Goal: Task Accomplishment & Management: Manage account settings

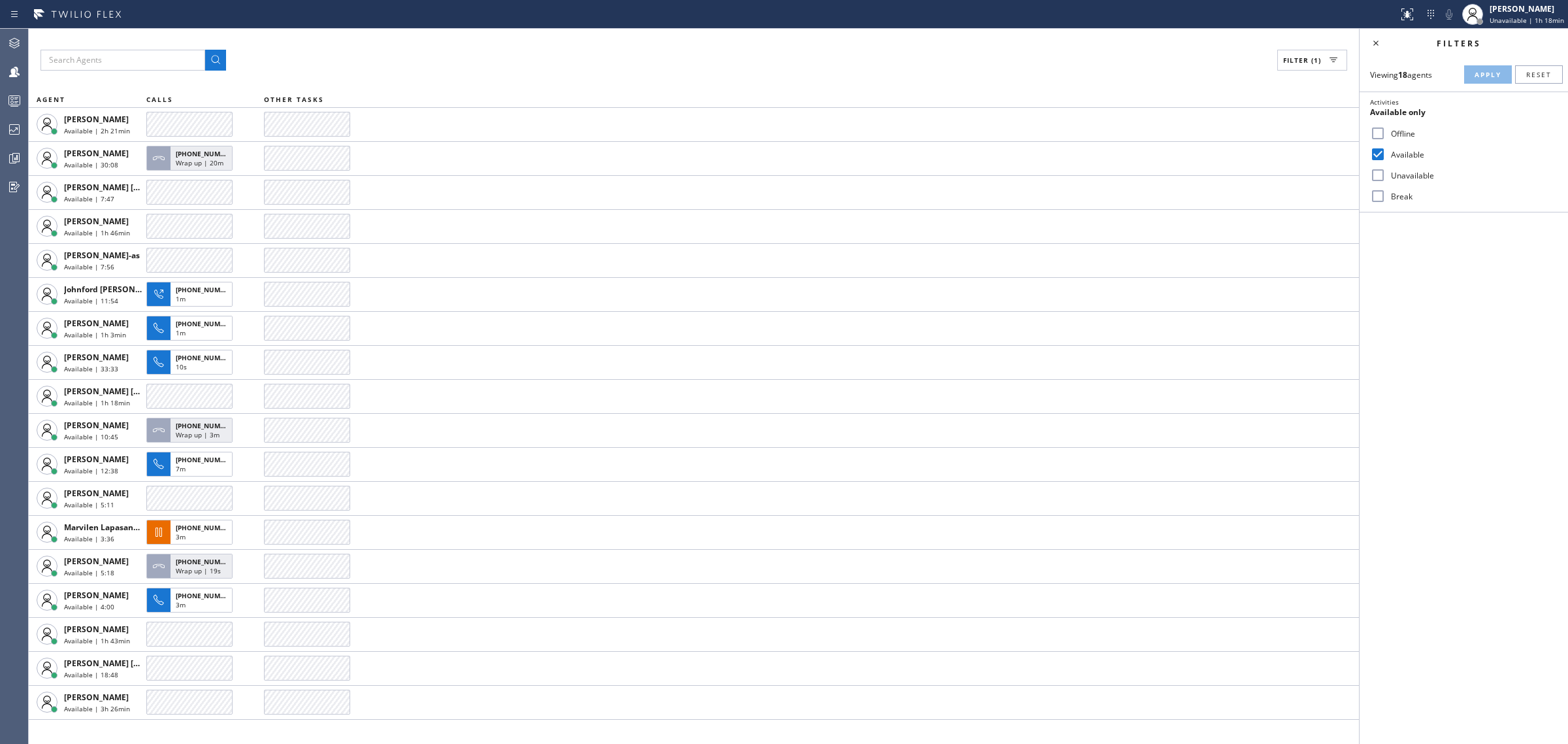
click at [10, 97] on icon at bounding box center [15, 101] width 16 height 16
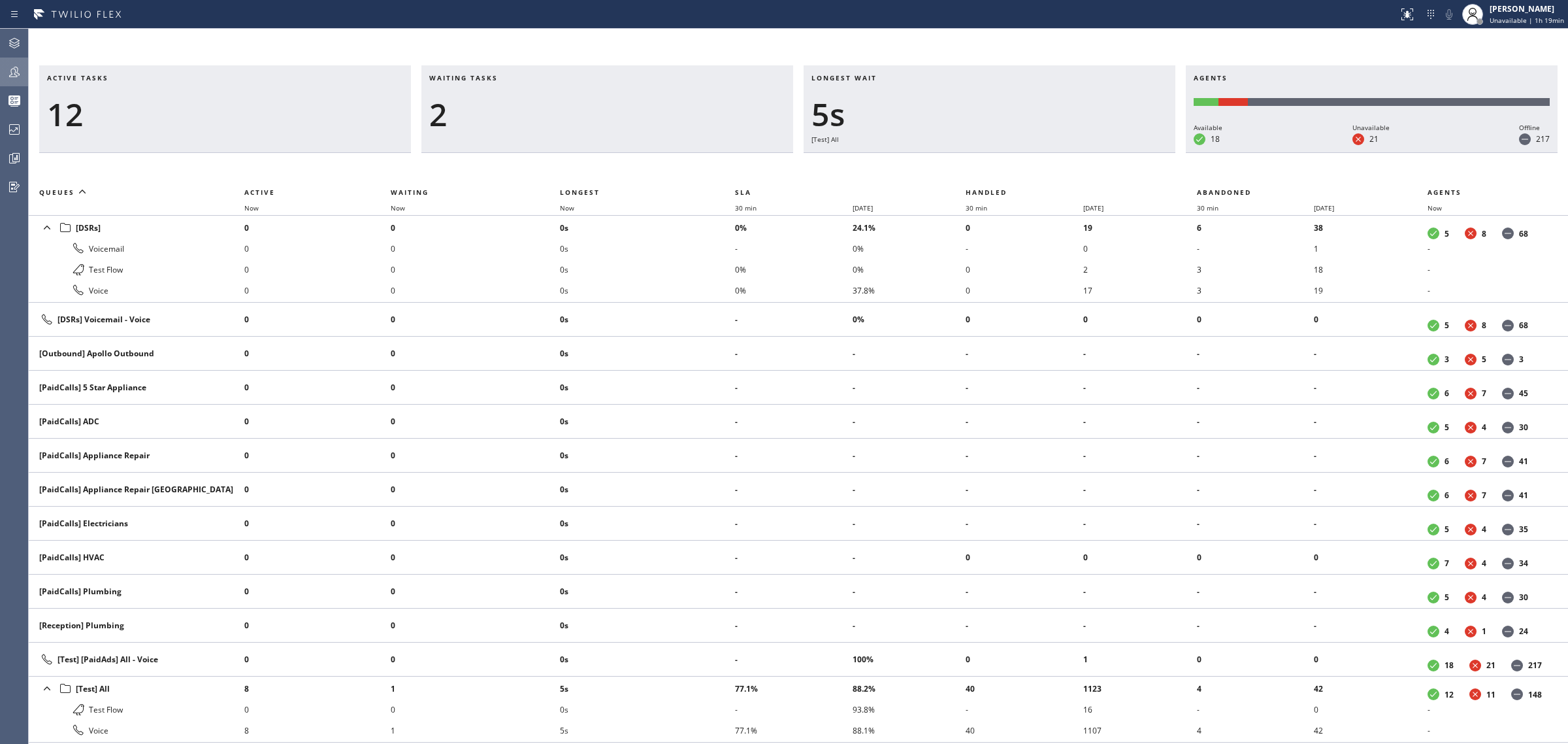
click at [11, 64] on icon at bounding box center [15, 72] width 16 height 16
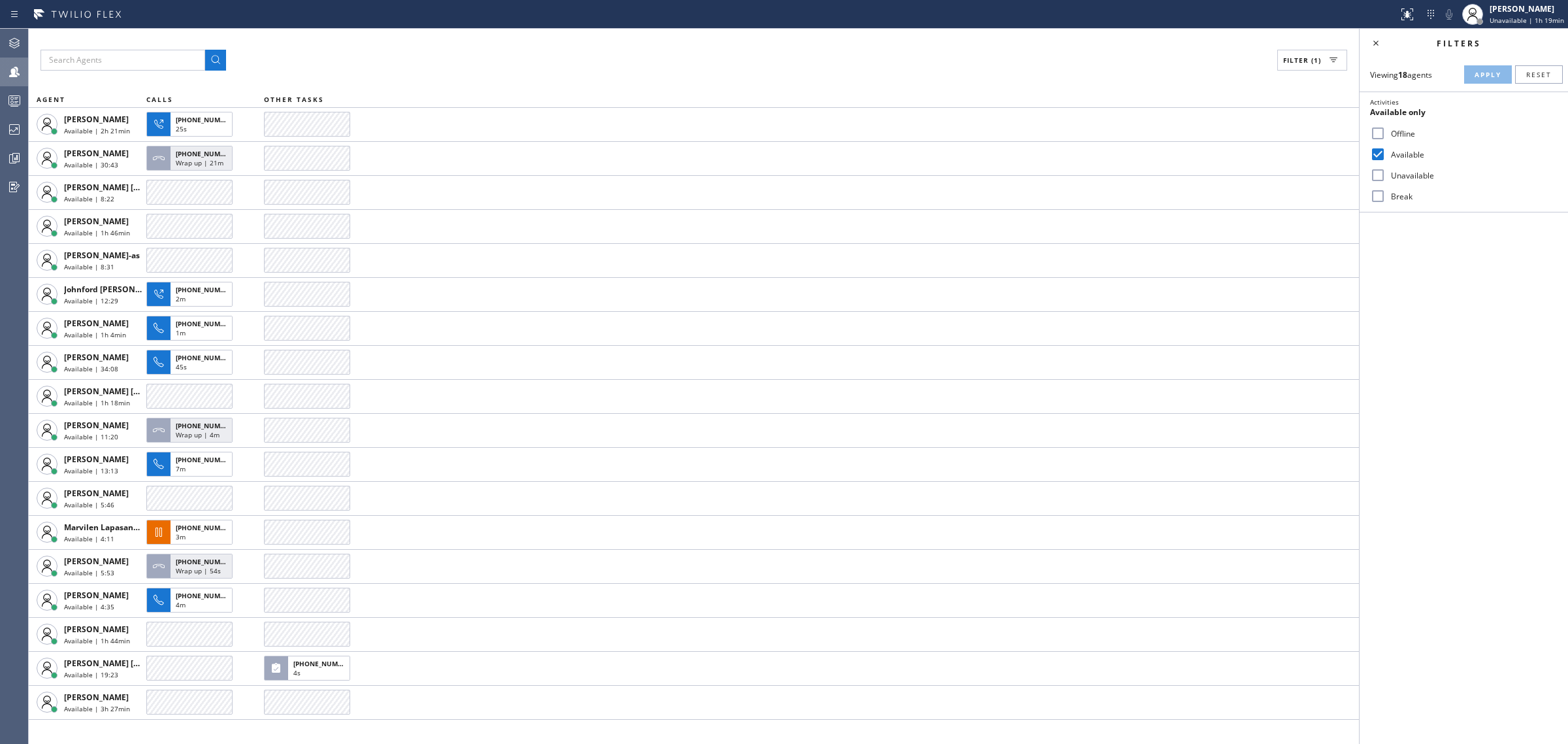
click at [1383, 152] on input "Available" at bounding box center [1378, 154] width 16 height 16
checkbox input "false"
click at [1373, 190] on input "Break" at bounding box center [1378, 196] width 16 height 16
click at [1490, 78] on span "Apply" at bounding box center [1488, 74] width 27 height 9
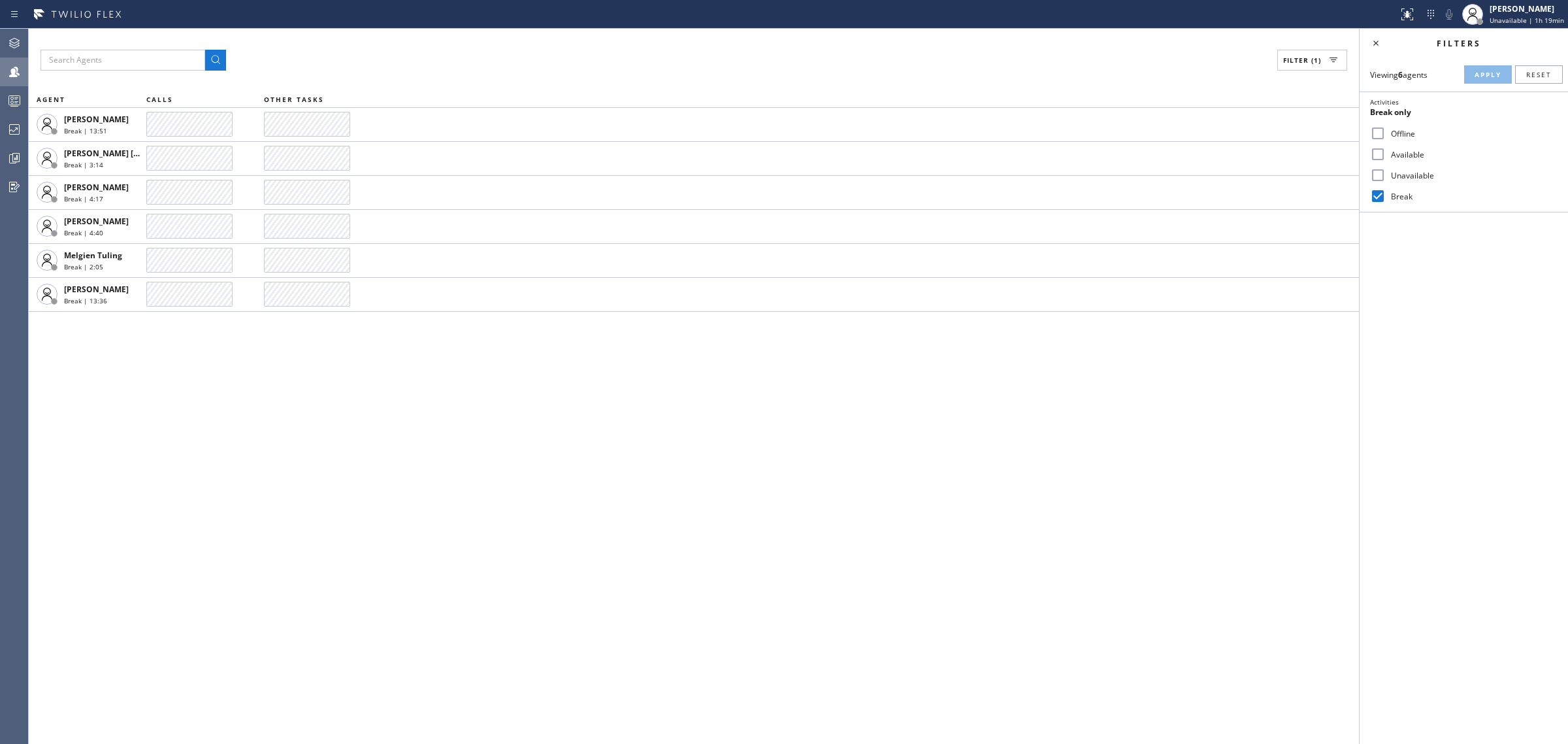
click at [1374, 190] on input "Break" at bounding box center [1378, 196] width 16 height 16
checkbox input "false"
click at [1376, 172] on input "Unavailable" at bounding box center [1378, 175] width 16 height 16
click at [1484, 83] on button "Apply" at bounding box center [1488, 74] width 48 height 18
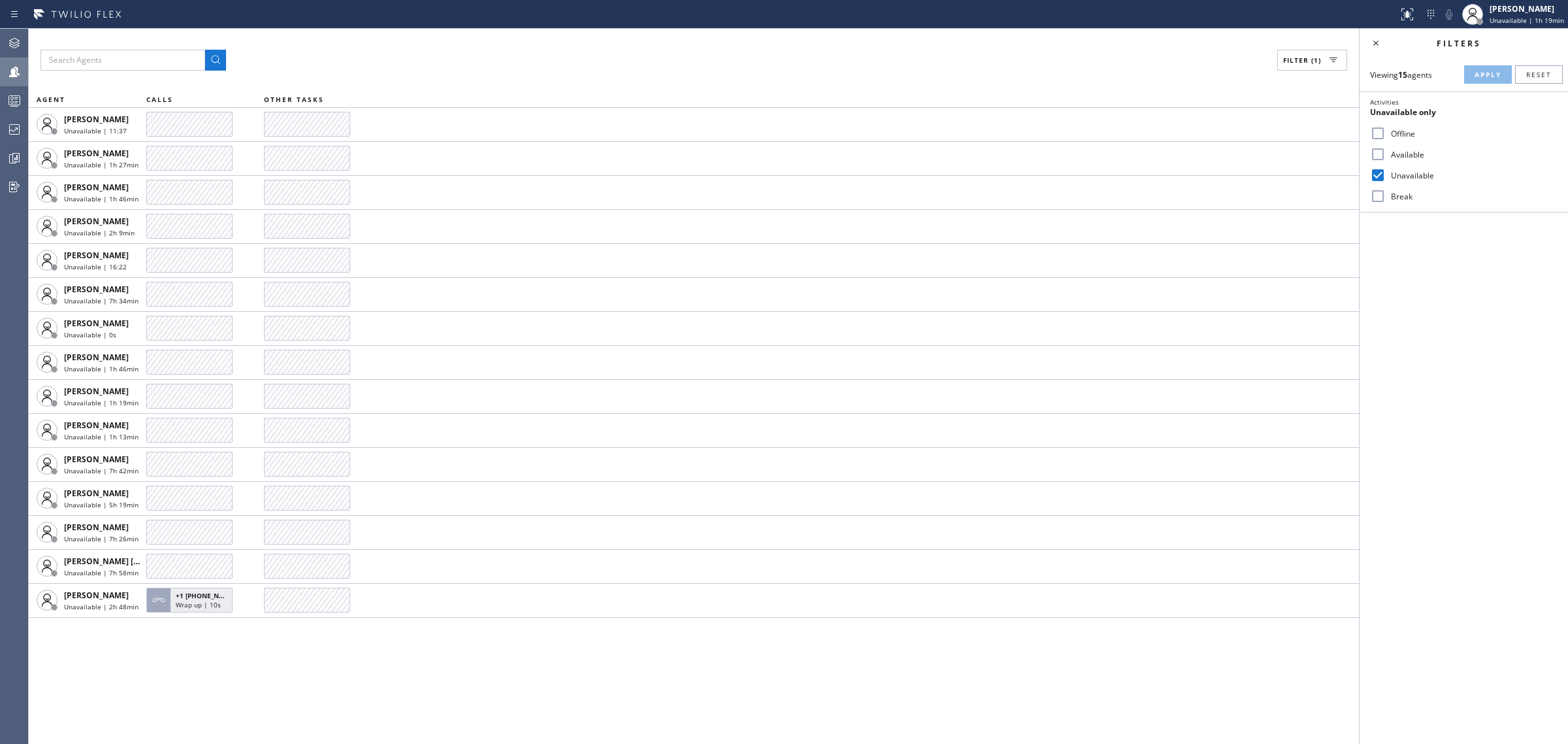
click at [1373, 174] on input "Unavailable" at bounding box center [1378, 175] width 16 height 16
checkbox input "false"
click at [1382, 157] on input "Available" at bounding box center [1378, 154] width 16 height 16
checkbox input "true"
click at [1490, 74] on span "Apply" at bounding box center [1488, 74] width 27 height 9
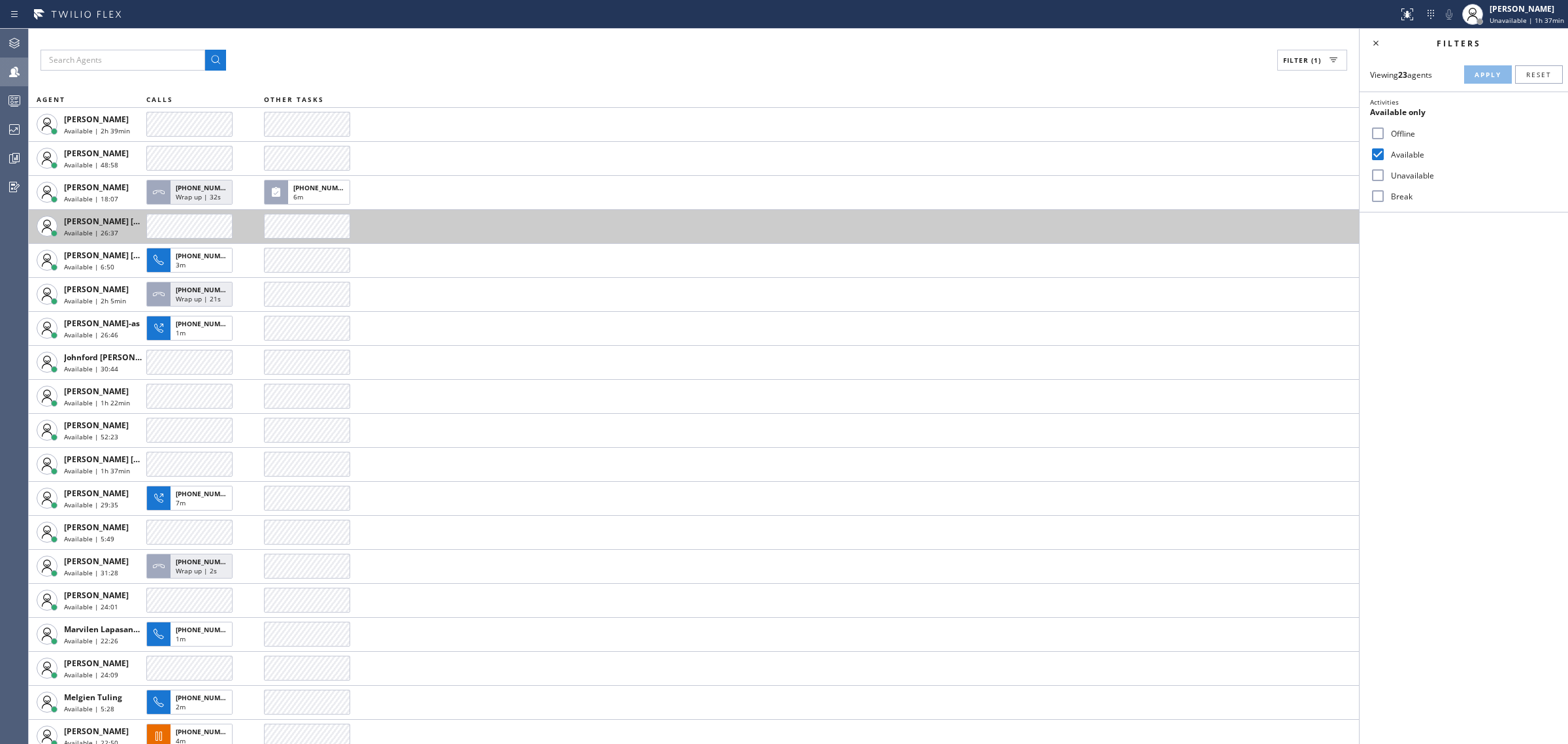
scroll to position [47, 0]
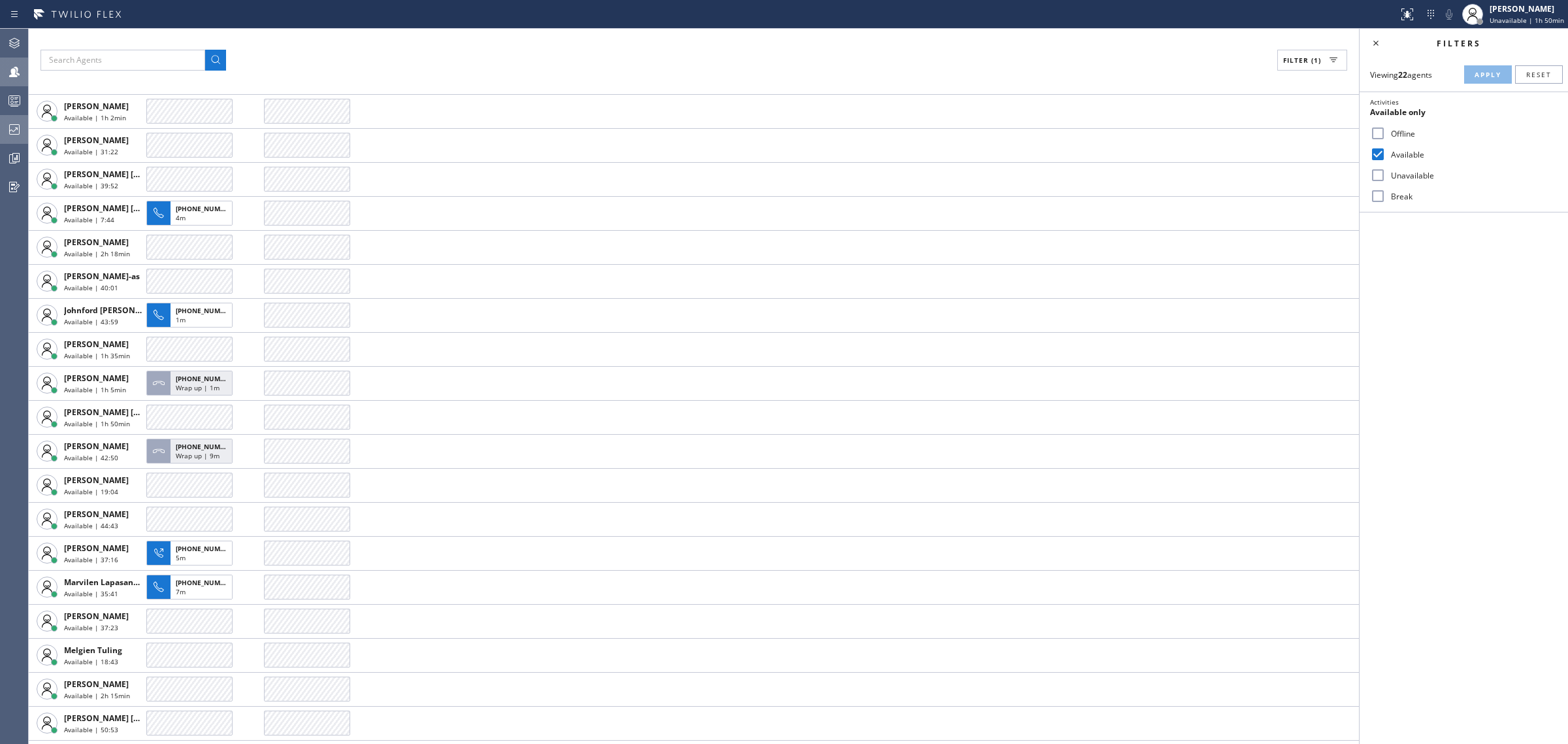
click at [15, 131] on icon at bounding box center [15, 130] width 16 height 16
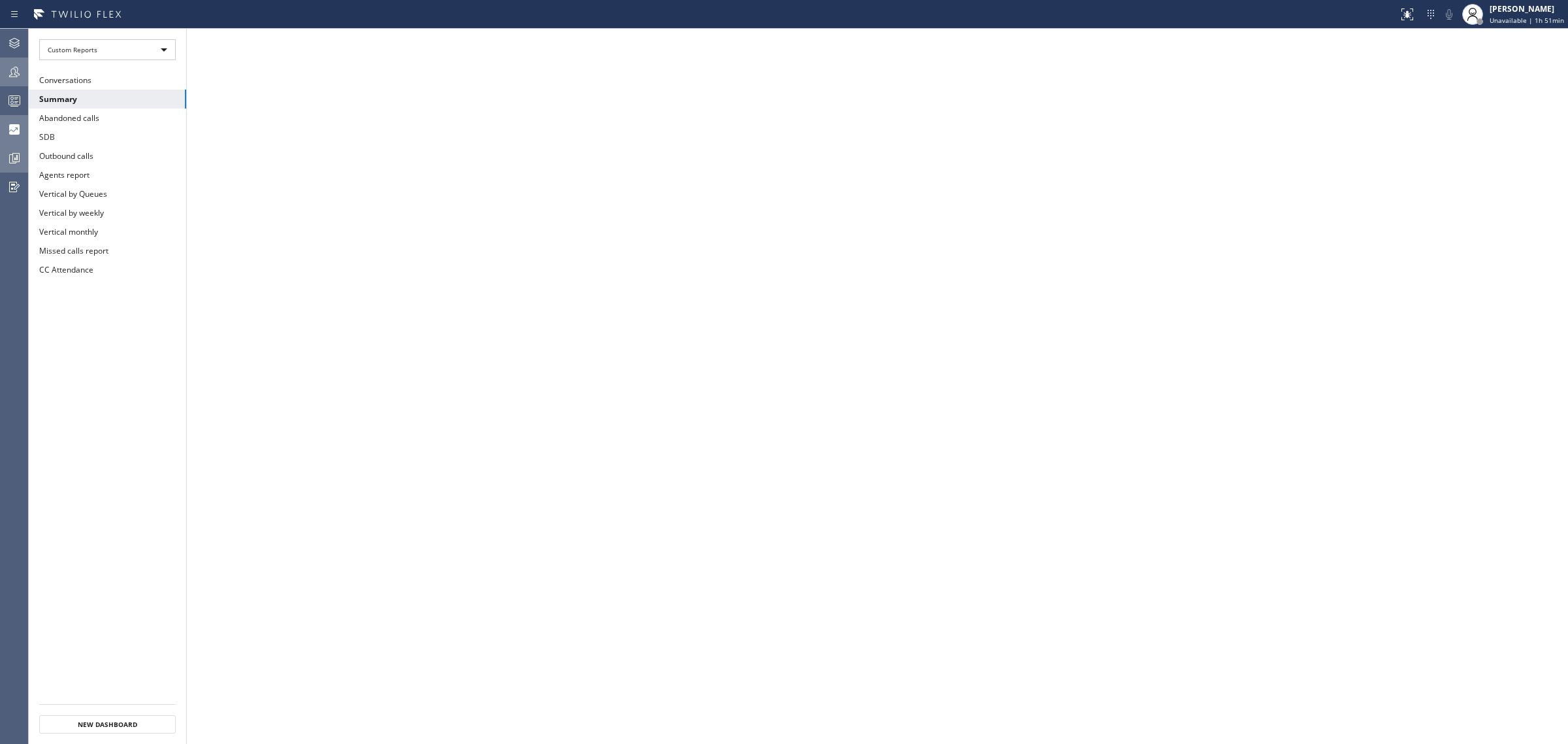
click at [18, 145] on div at bounding box center [14, 158] width 29 height 26
